Goal: Task Accomplishment & Management: Use online tool/utility

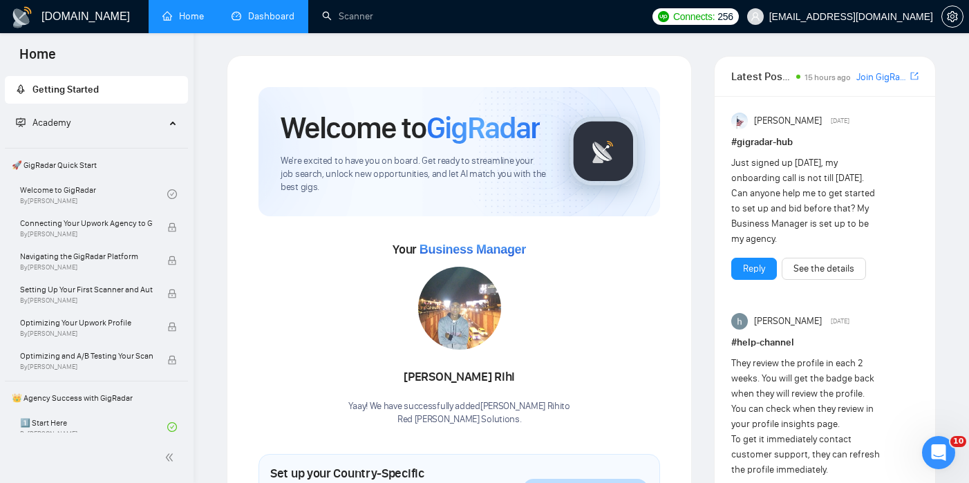
click at [267, 12] on link "Dashboard" at bounding box center [263, 16] width 63 height 12
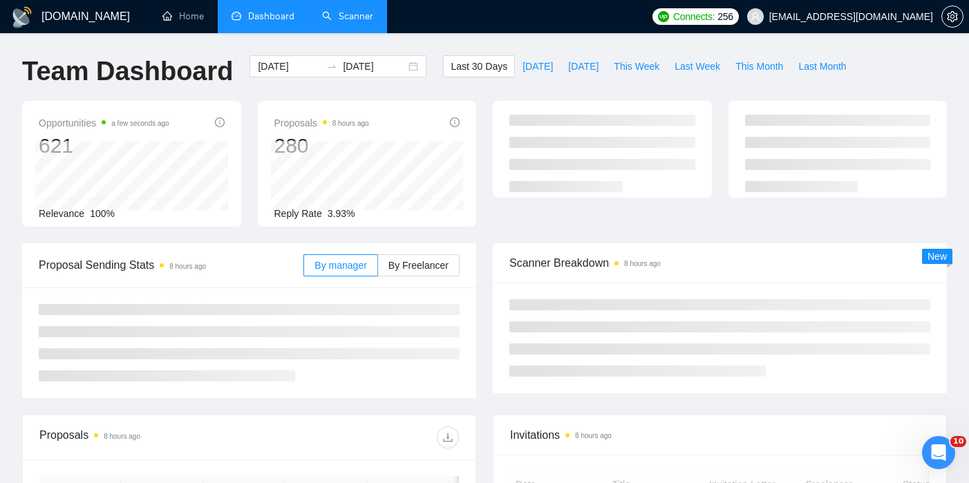
click at [348, 17] on link "Scanner" at bounding box center [347, 16] width 51 height 12
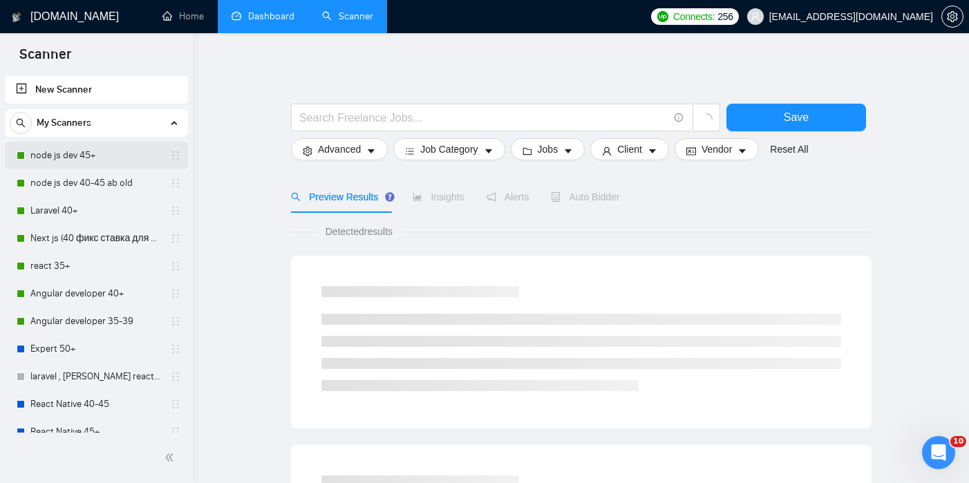
click at [91, 160] on link "node js dev 45+" at bounding box center [95, 156] width 131 height 28
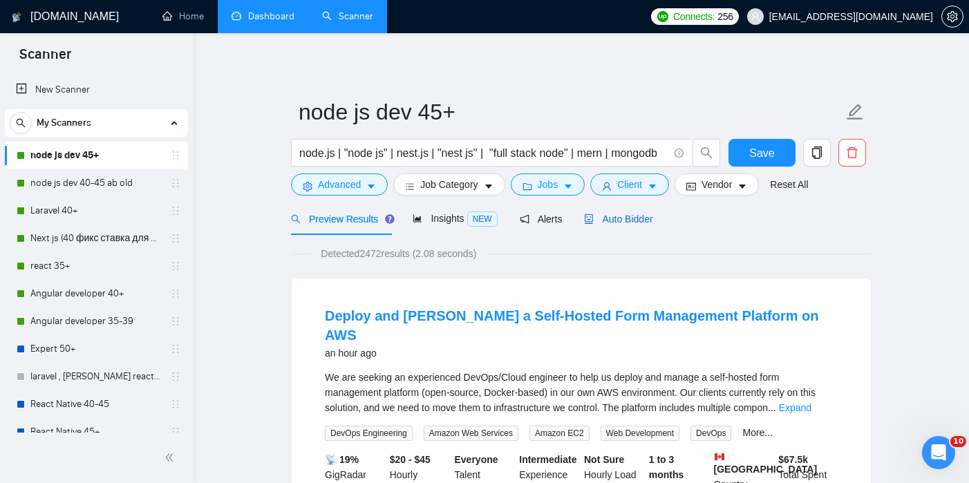
click at [606, 219] on span "Auto Bidder" at bounding box center [618, 219] width 68 height 11
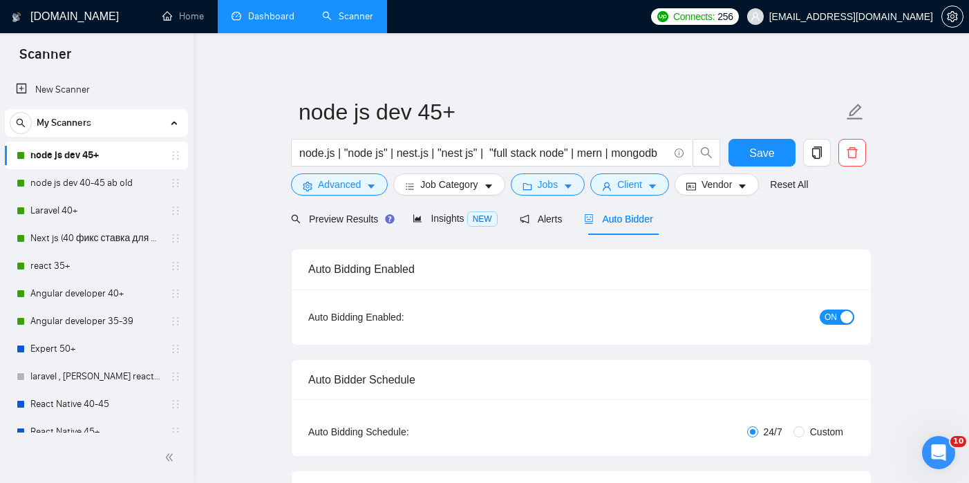
checkbox input "true"
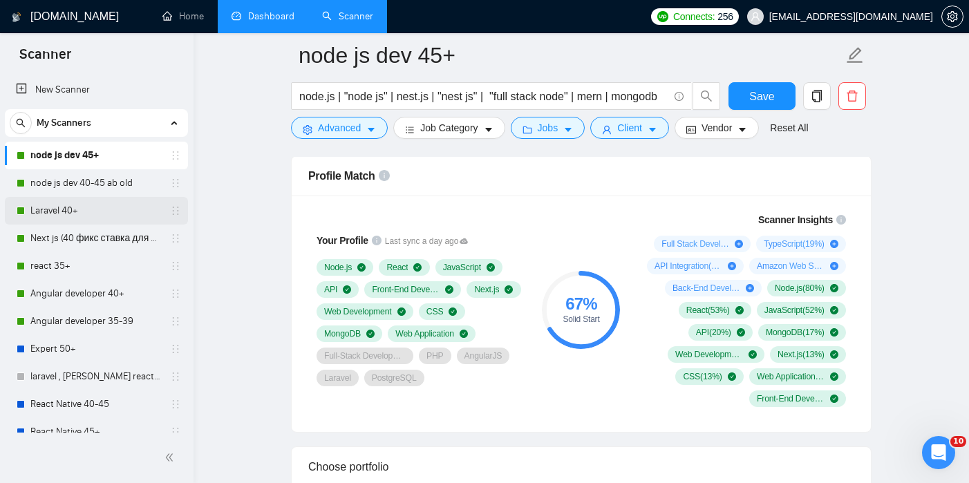
click at [66, 210] on link "Laravel 40+" at bounding box center [95, 211] width 131 height 28
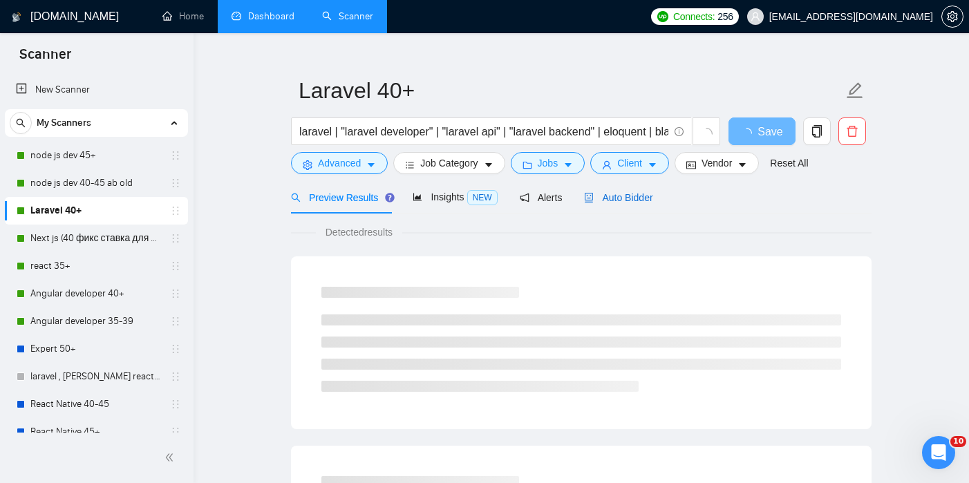
click at [623, 196] on span "Auto Bidder" at bounding box center [618, 197] width 68 height 11
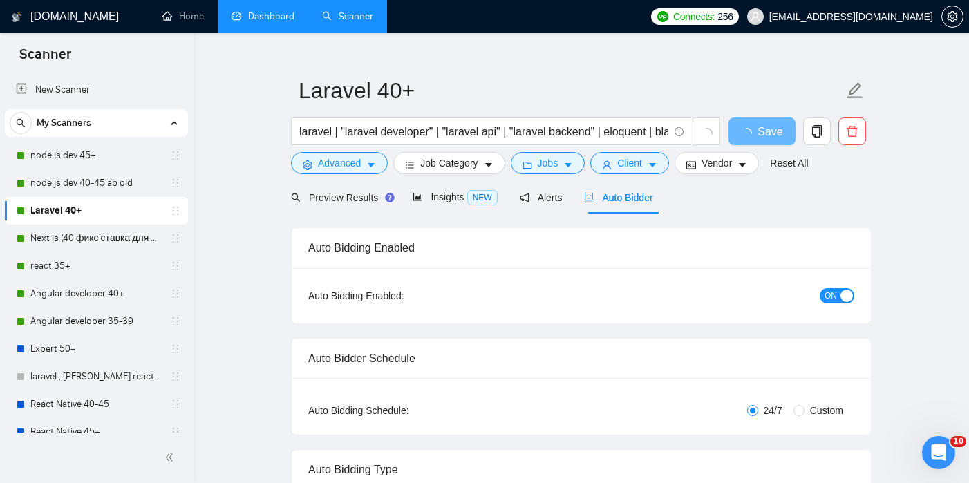
checkbox input "true"
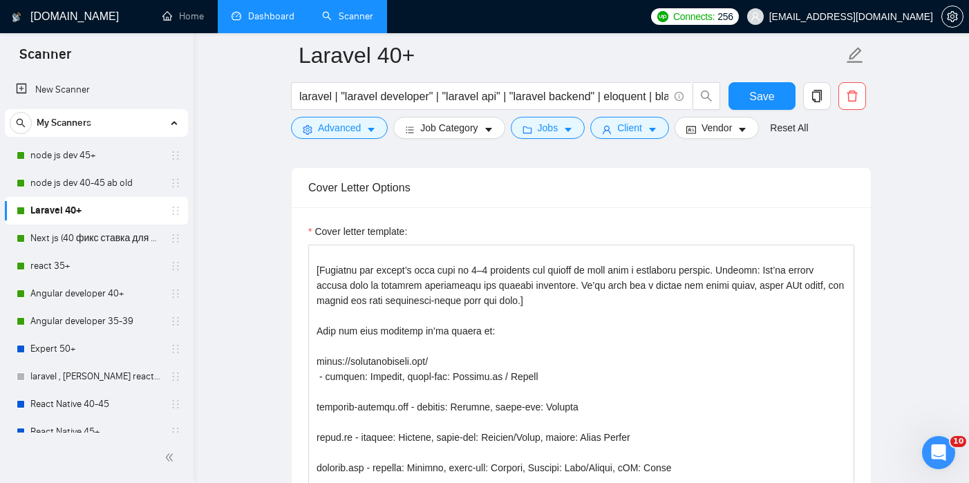
scroll to position [235, 0]
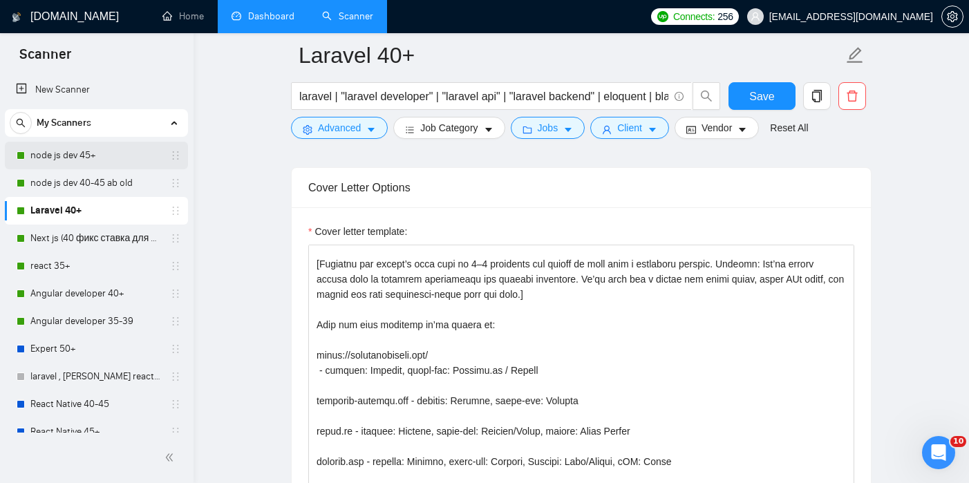
click at [56, 163] on link "node js dev 45+" at bounding box center [95, 156] width 131 height 28
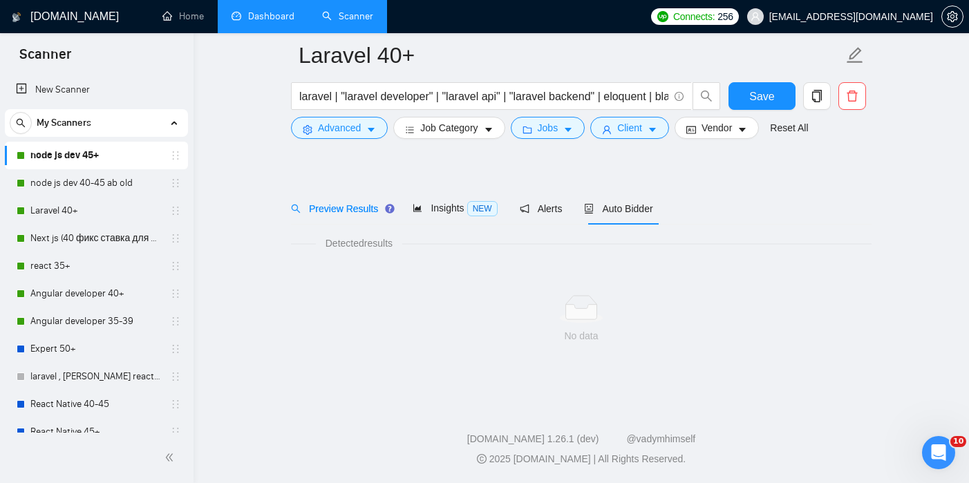
scroll to position [21, 0]
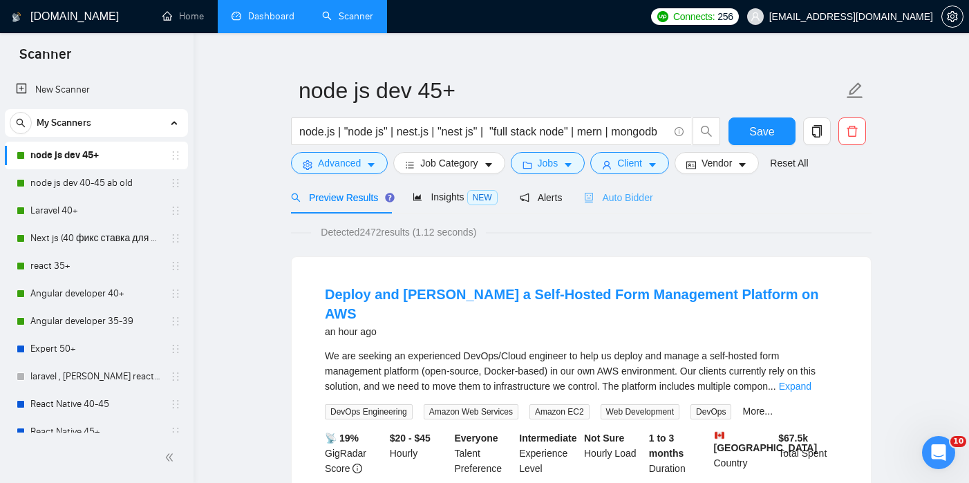
click at [642, 188] on div "Auto Bidder" at bounding box center [618, 197] width 68 height 32
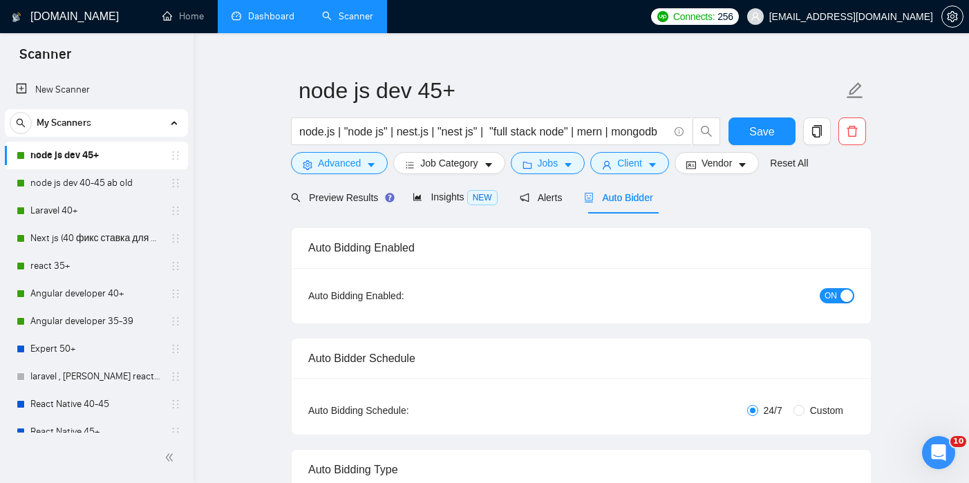
checkbox input "true"
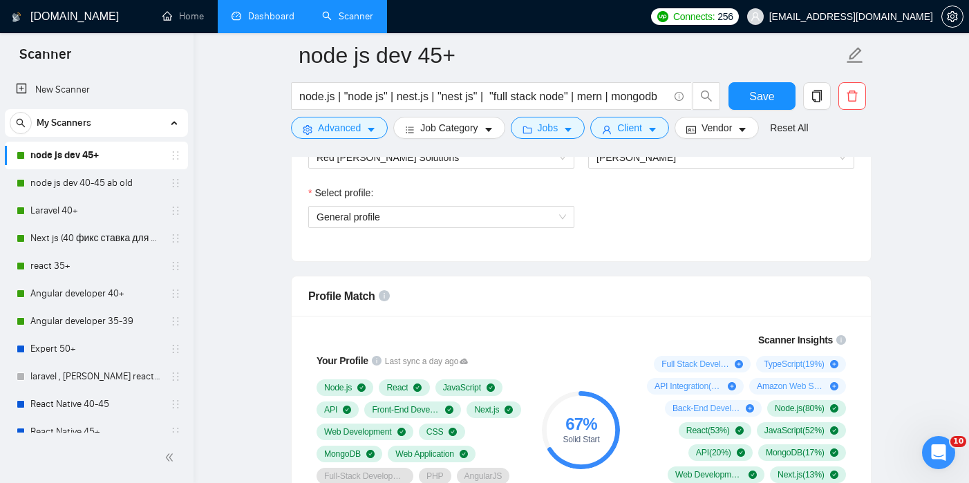
scroll to position [907, 0]
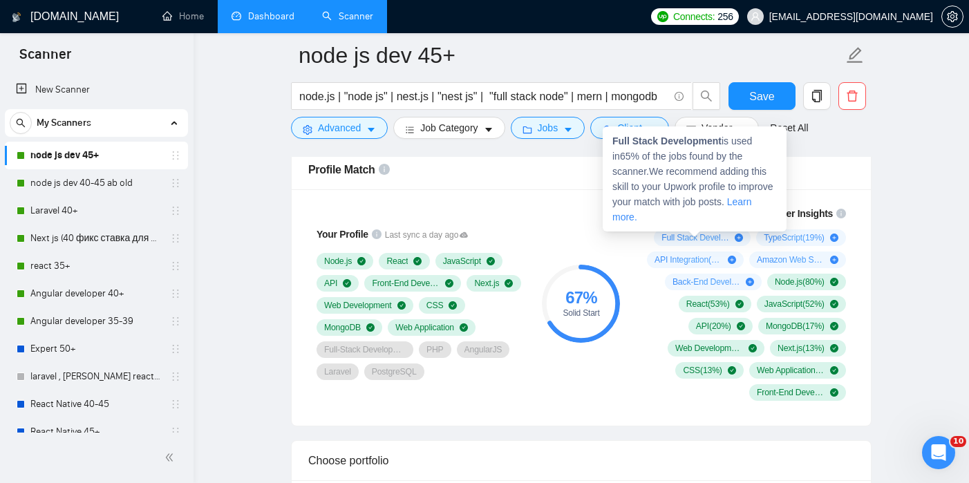
click at [735, 238] on icon "plus-circle" at bounding box center [739, 238] width 8 height 8
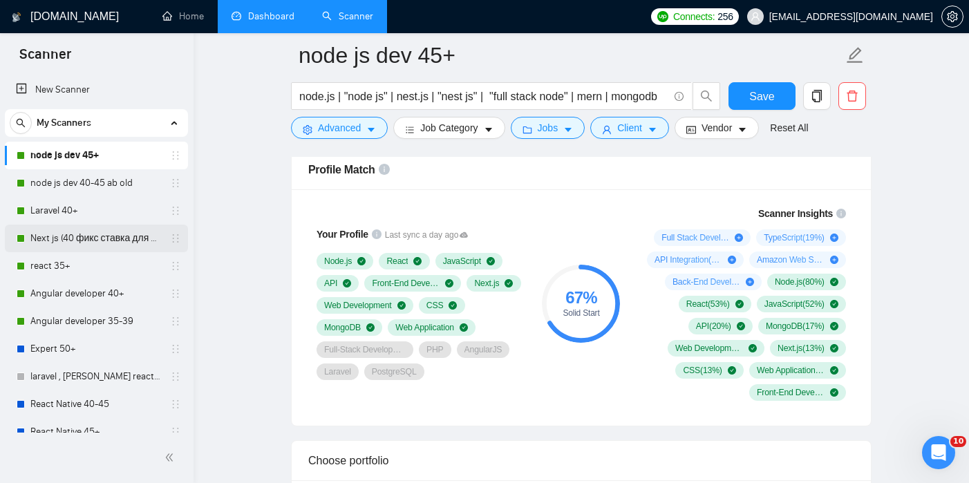
click at [55, 241] on link "Next js (40 фикс ставка для 40+)" at bounding box center [95, 239] width 131 height 28
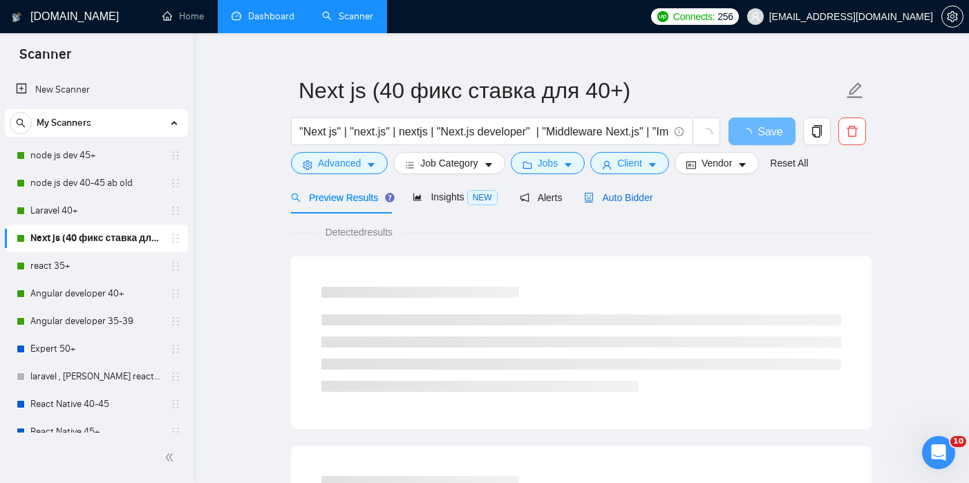
click at [621, 197] on span "Auto Bidder" at bounding box center [618, 197] width 68 height 11
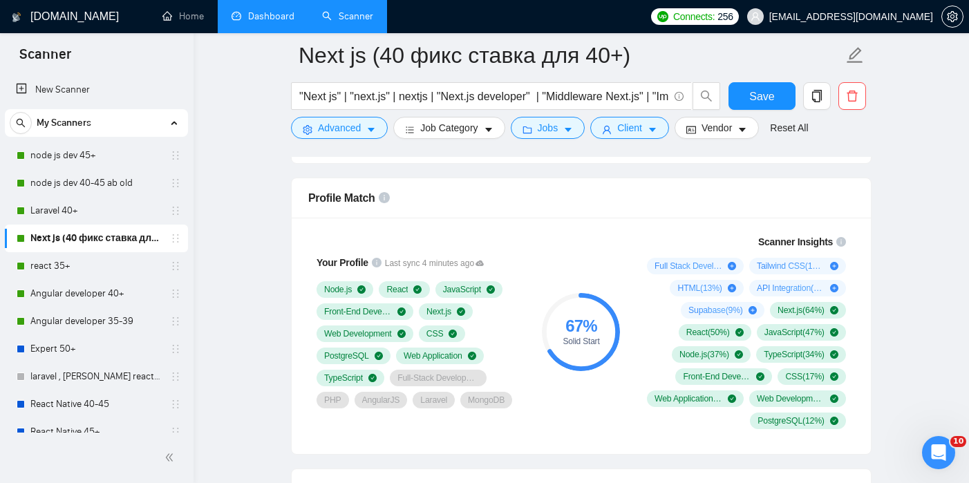
scroll to position [876, 0]
